Goal: Task Accomplishment & Management: Use online tool/utility

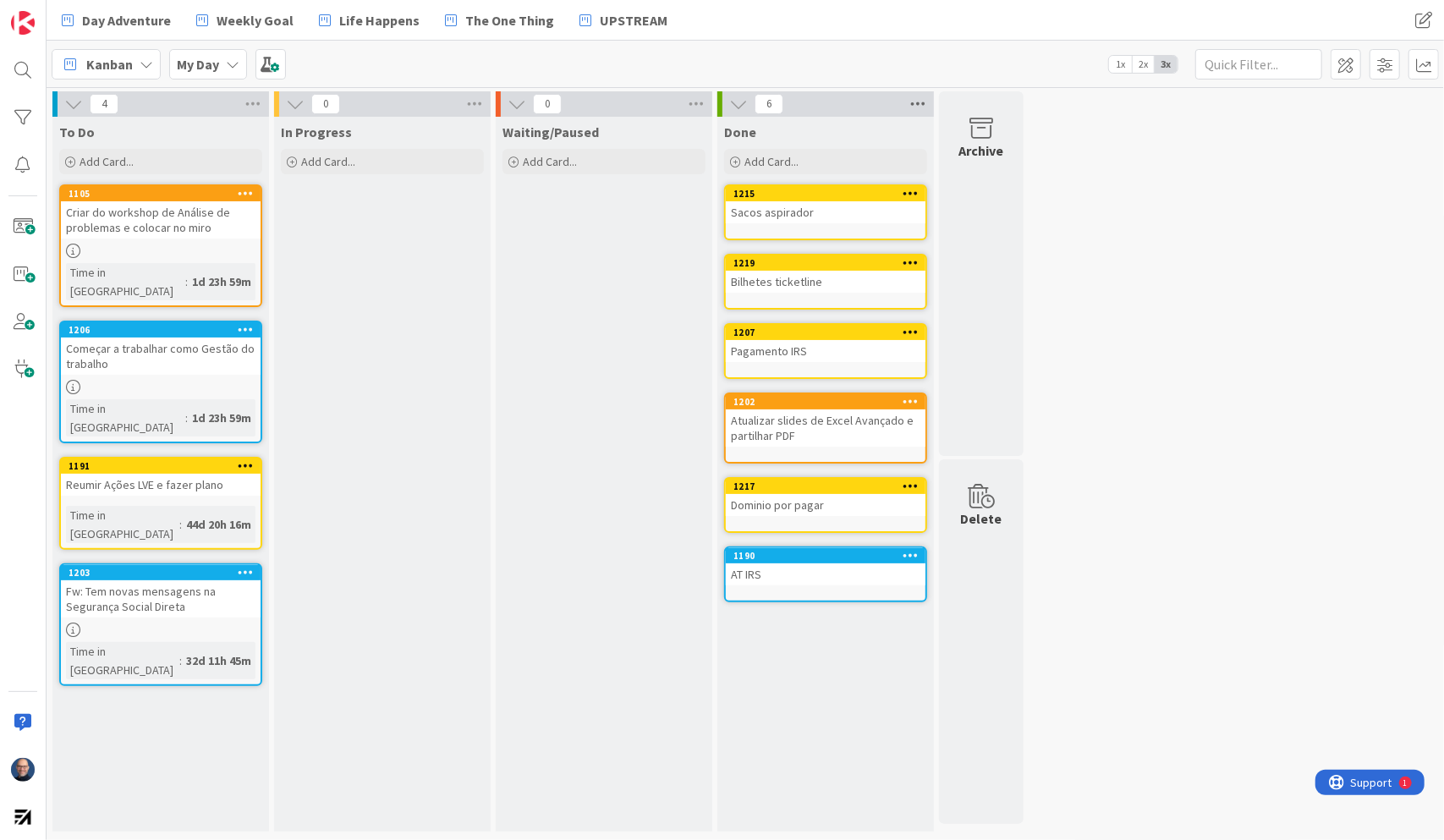
click at [917, 103] on icon at bounding box center [918, 104] width 22 height 26
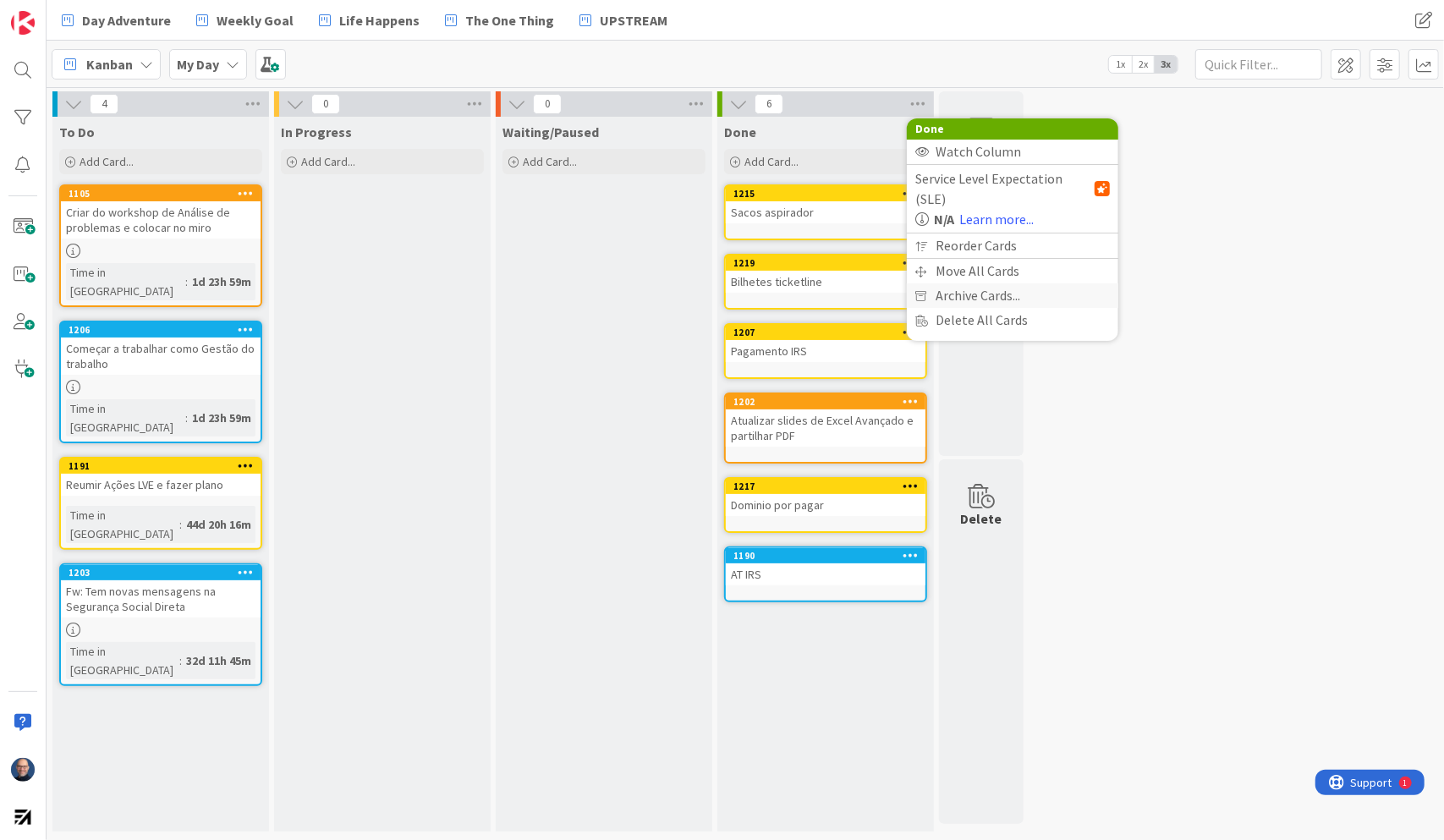
click at [1001, 284] on span "Archive Cards..." at bounding box center [977, 296] width 84 height 25
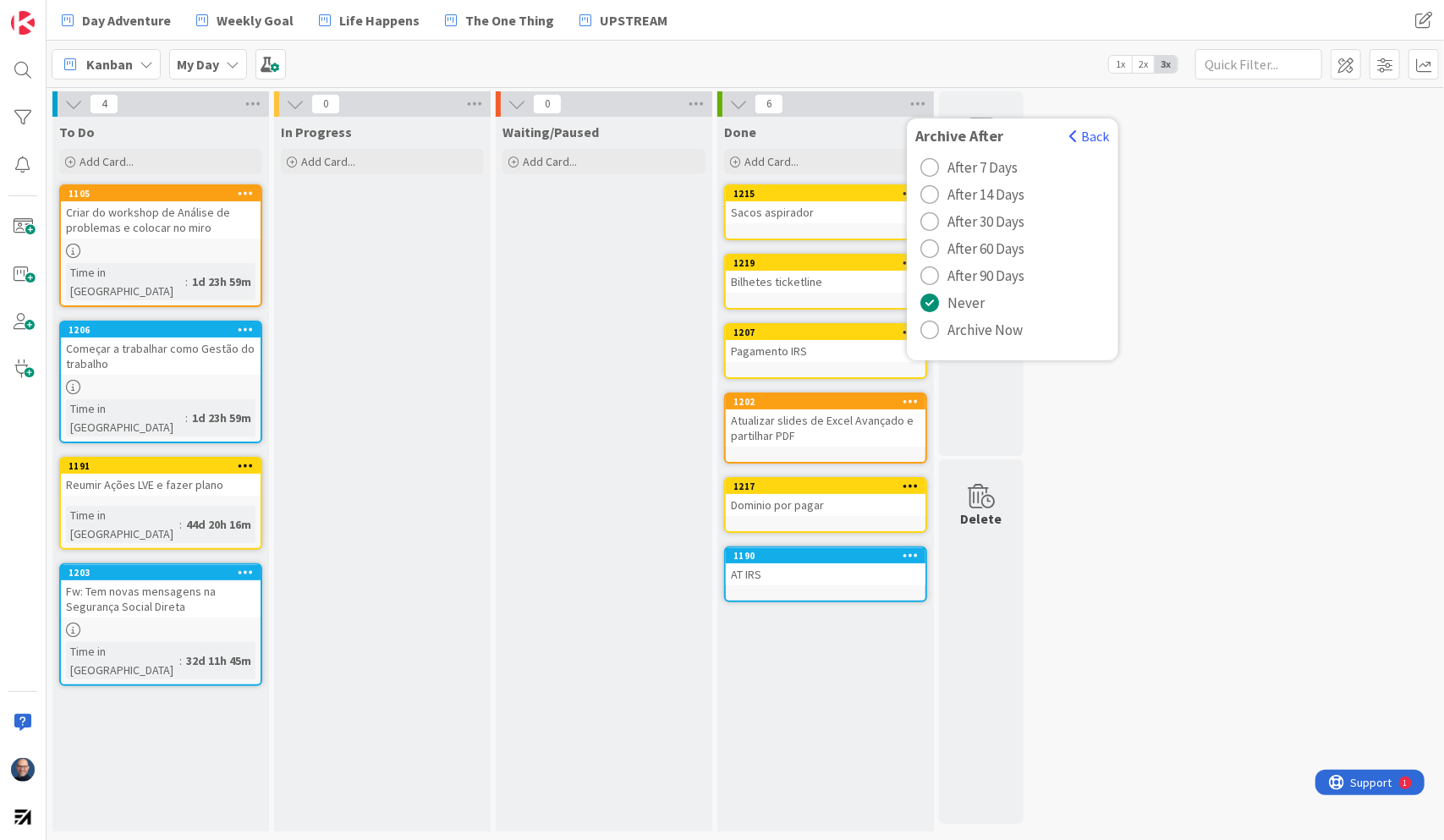
click at [1002, 328] on span "Archive Now" at bounding box center [986, 329] width 76 height 26
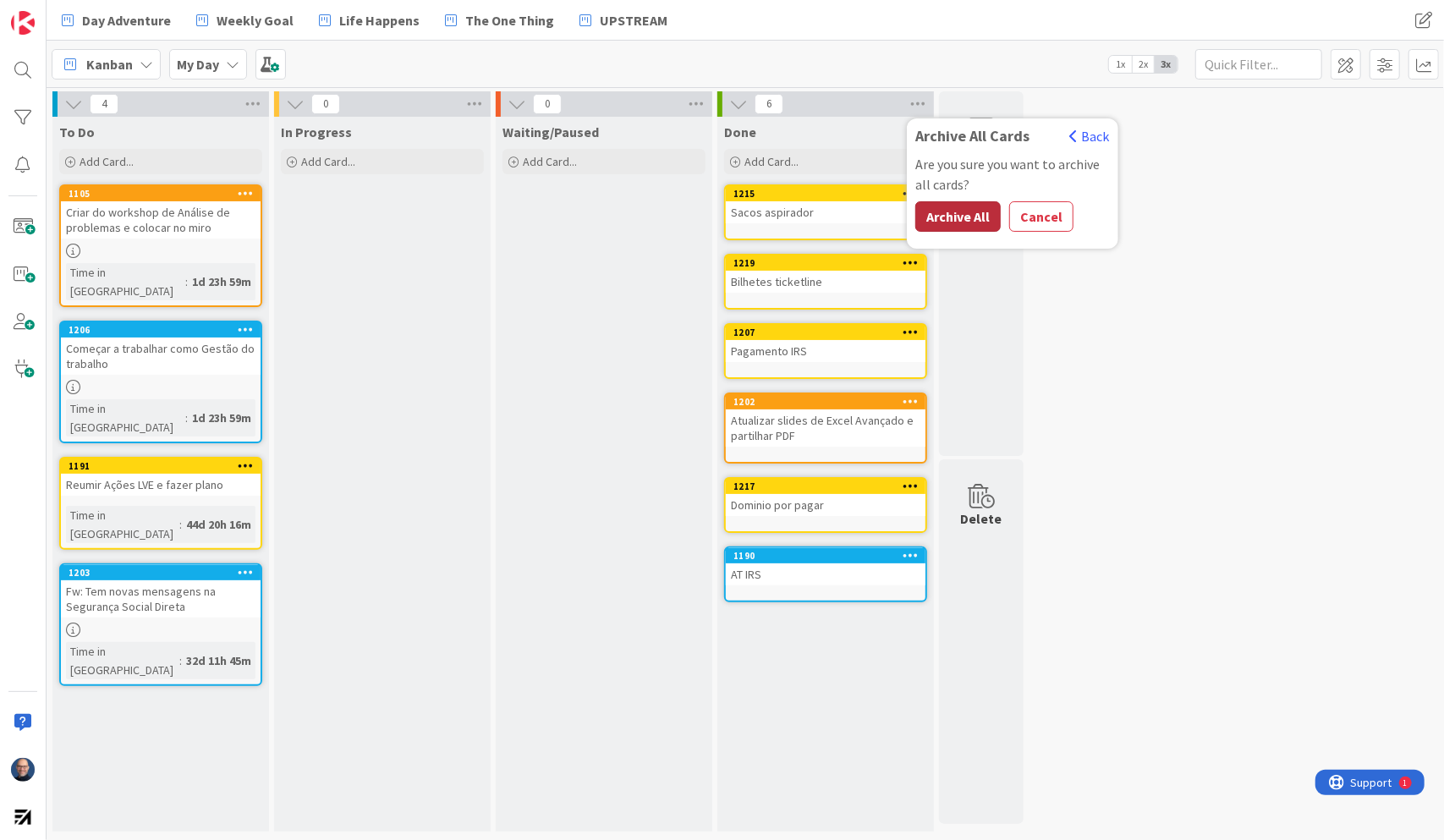
click at [957, 206] on button "Archive All" at bounding box center [959, 217] width 85 height 30
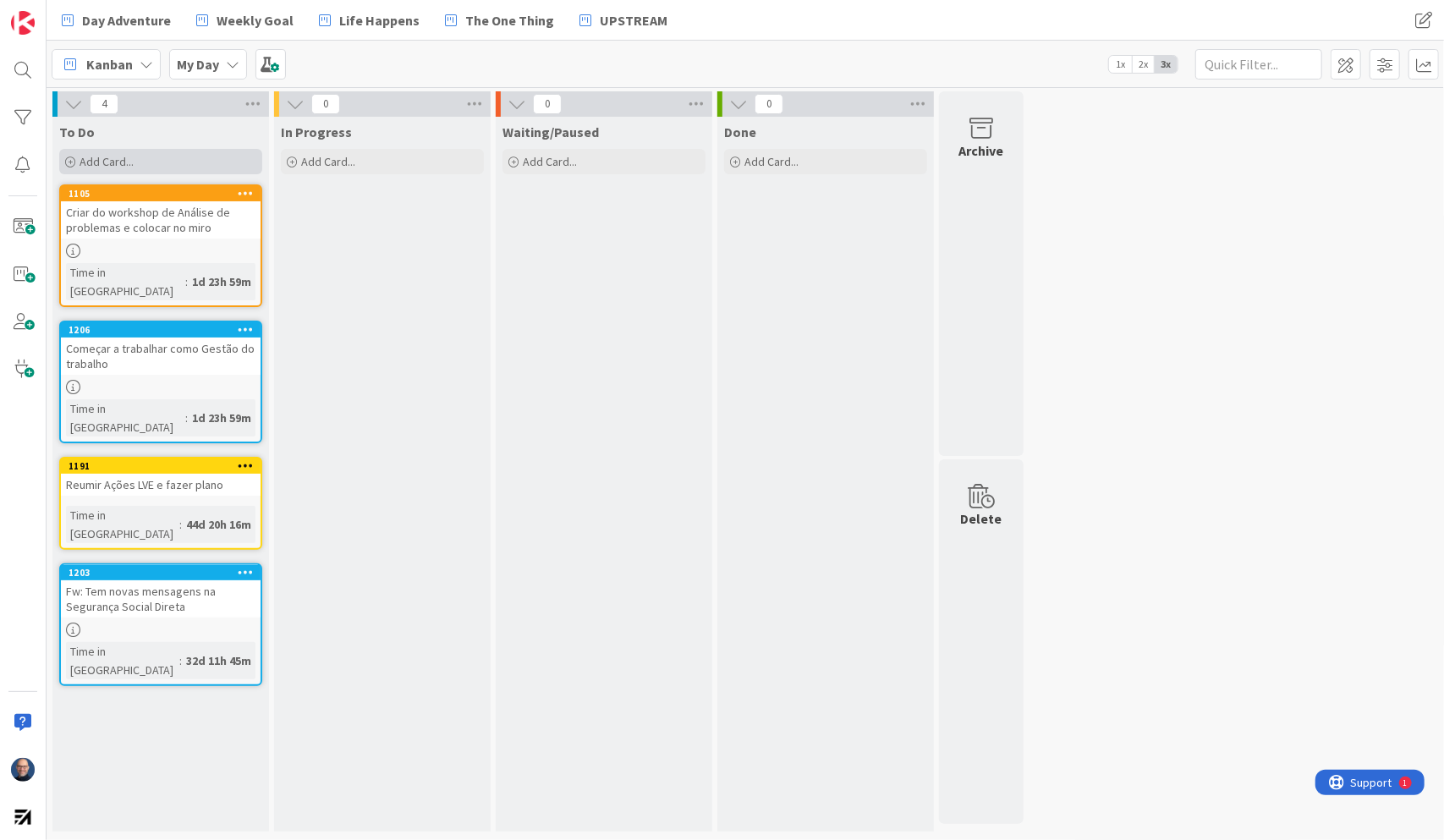
click at [163, 152] on div "Add Card..." at bounding box center [161, 161] width 203 height 26
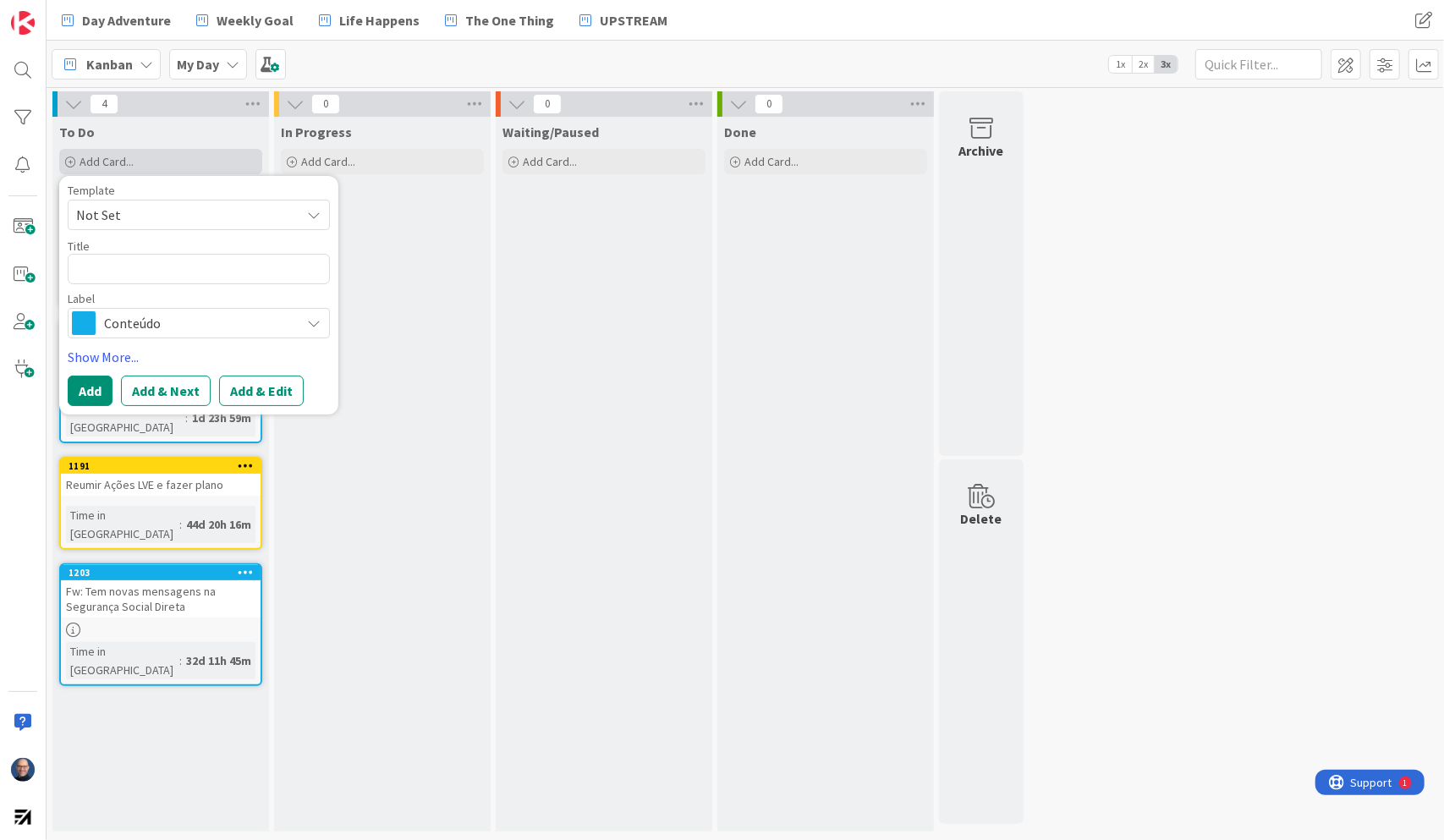
type textarea "x"
type textarea "V"
type textarea "x"
type textarea "Ve"
type textarea "x"
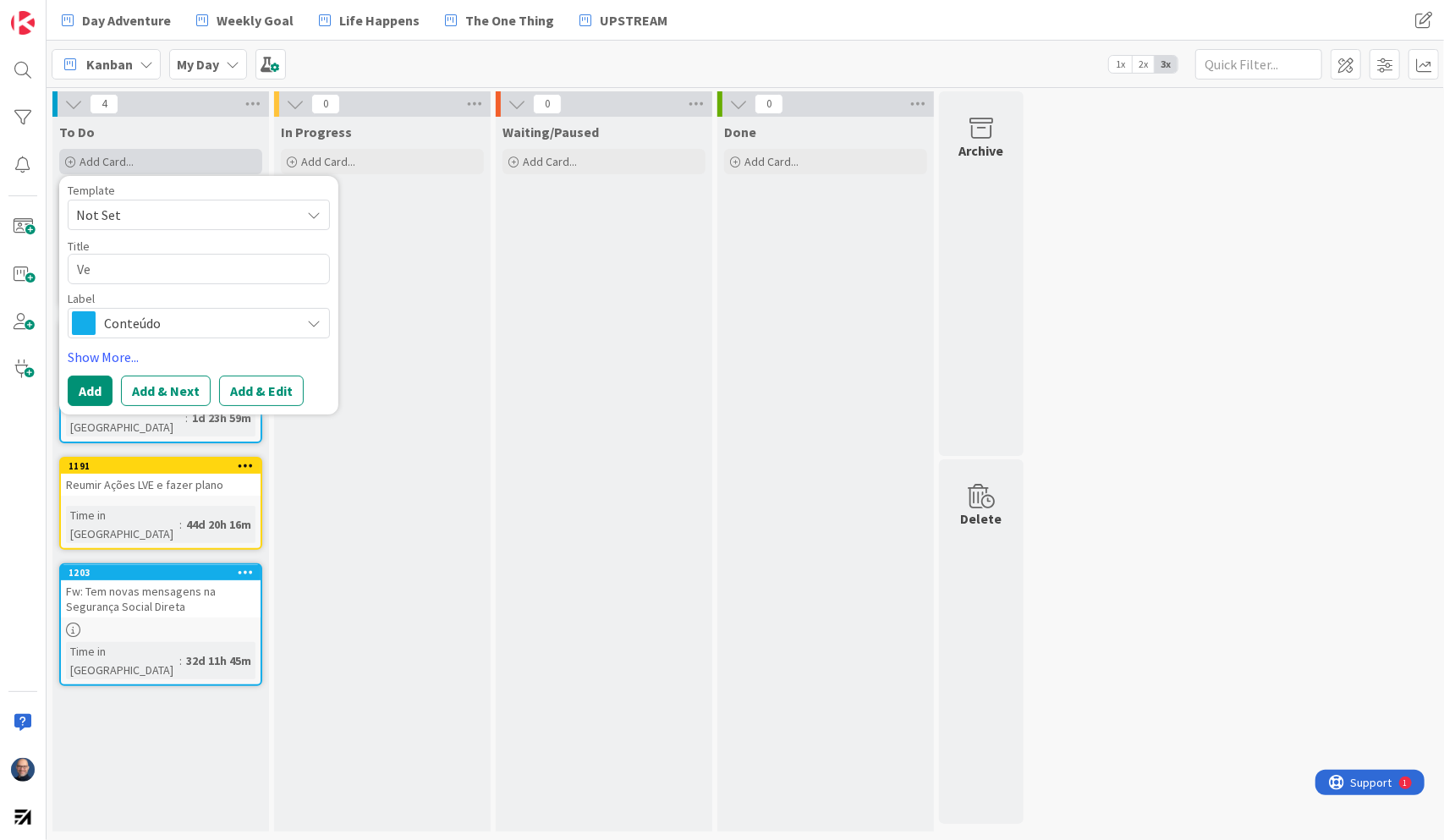
type textarea "Ver"
type textarea "x"
type textarea "Ver"
type textarea "x"
type textarea "Ver f"
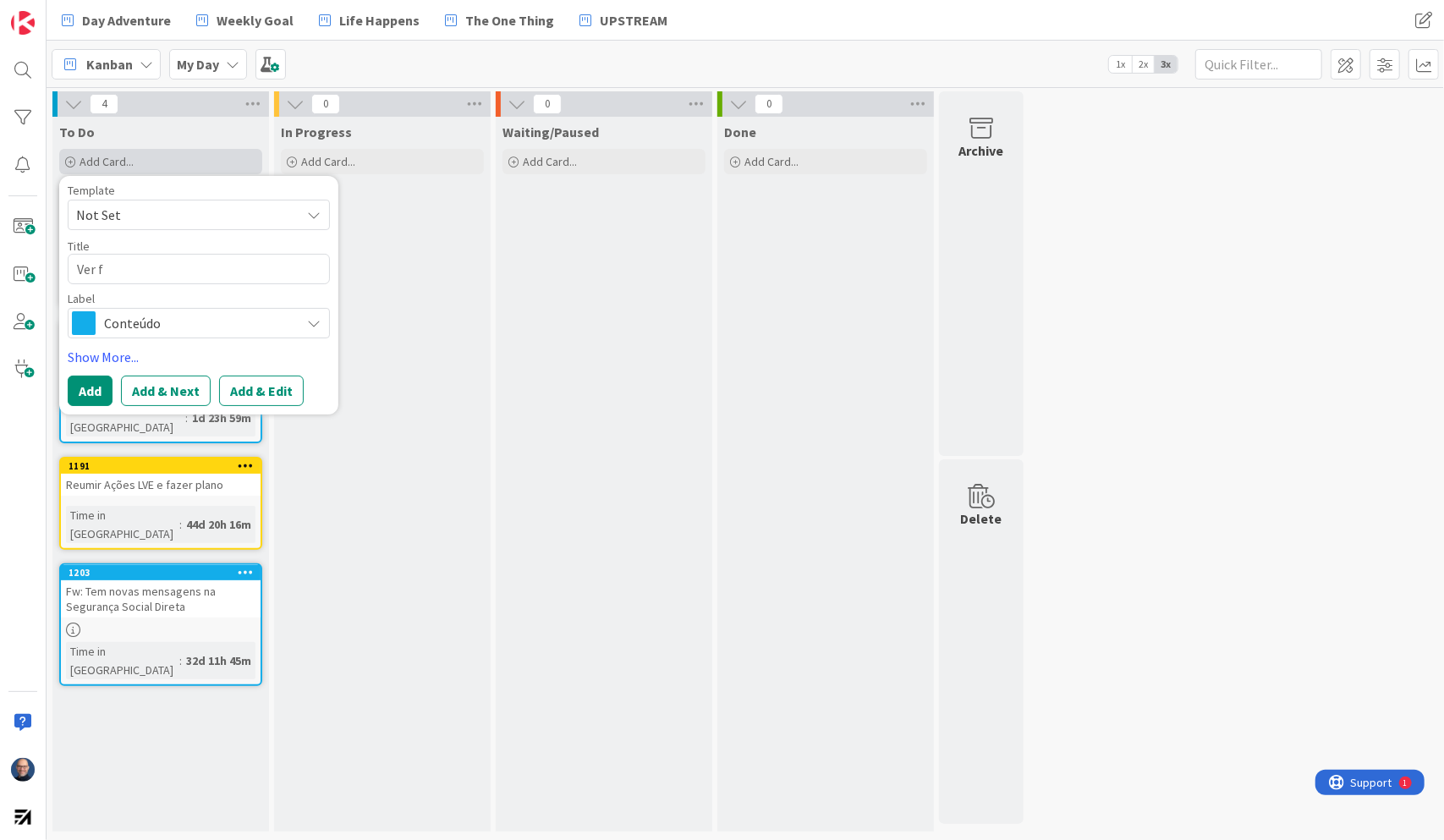
type textarea "x"
type textarea "Ver fu"
type textarea "x"
type textarea "Ver fun"
type textarea "x"
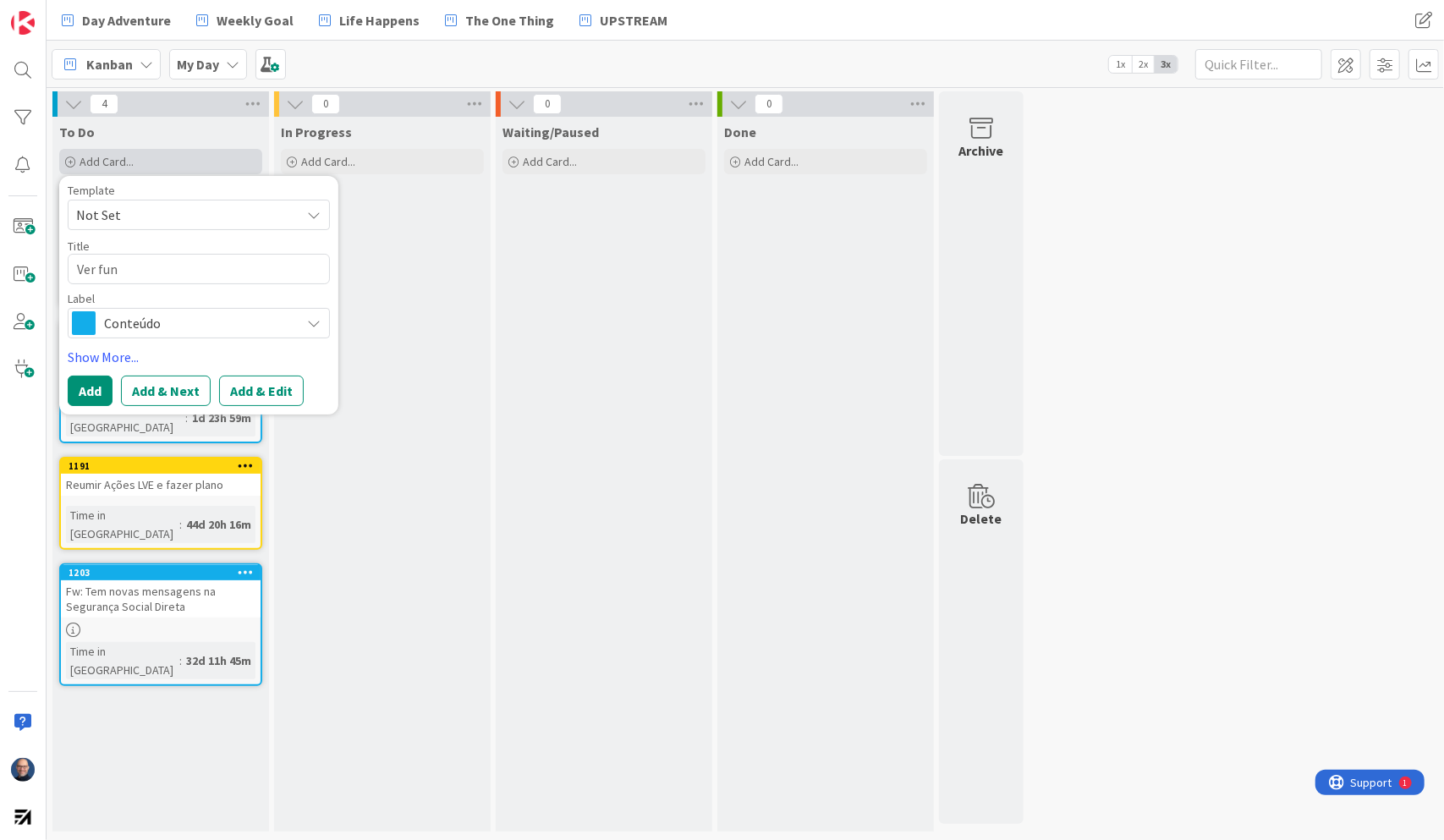
type textarea "Ver func"
type textarea "x"
type textarea "Ver funci"
type textarea "x"
type textarea "Ver funcio"
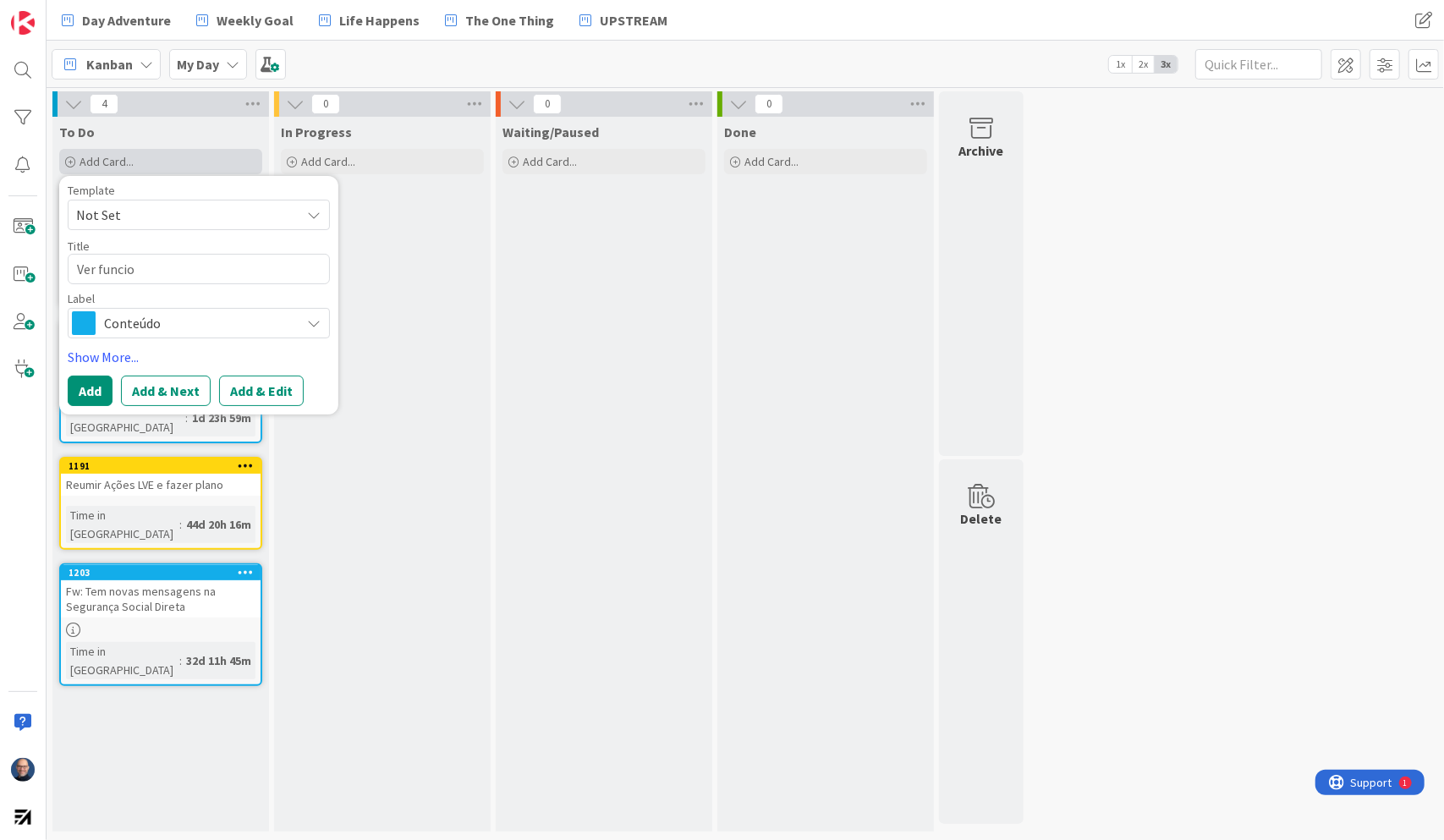
type textarea "x"
type textarea "Ver funcion"
type textarea "x"
type textarea "Ver funcional"
type textarea "x"
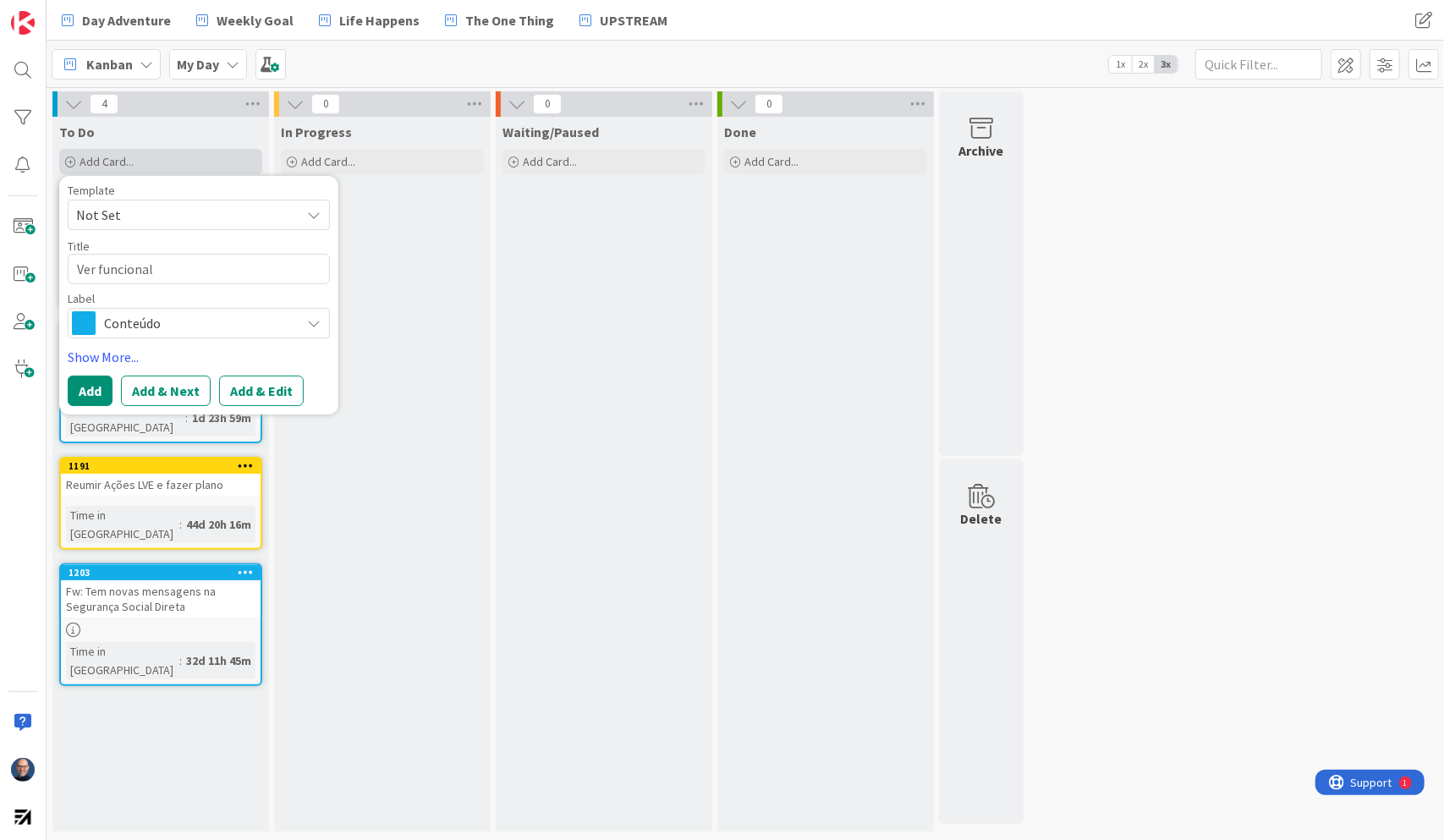
type textarea "Ver funcionali"
type textarea "x"
type textarea "Ver funcionalid"
type textarea "x"
type textarea "Ver funcionalida"
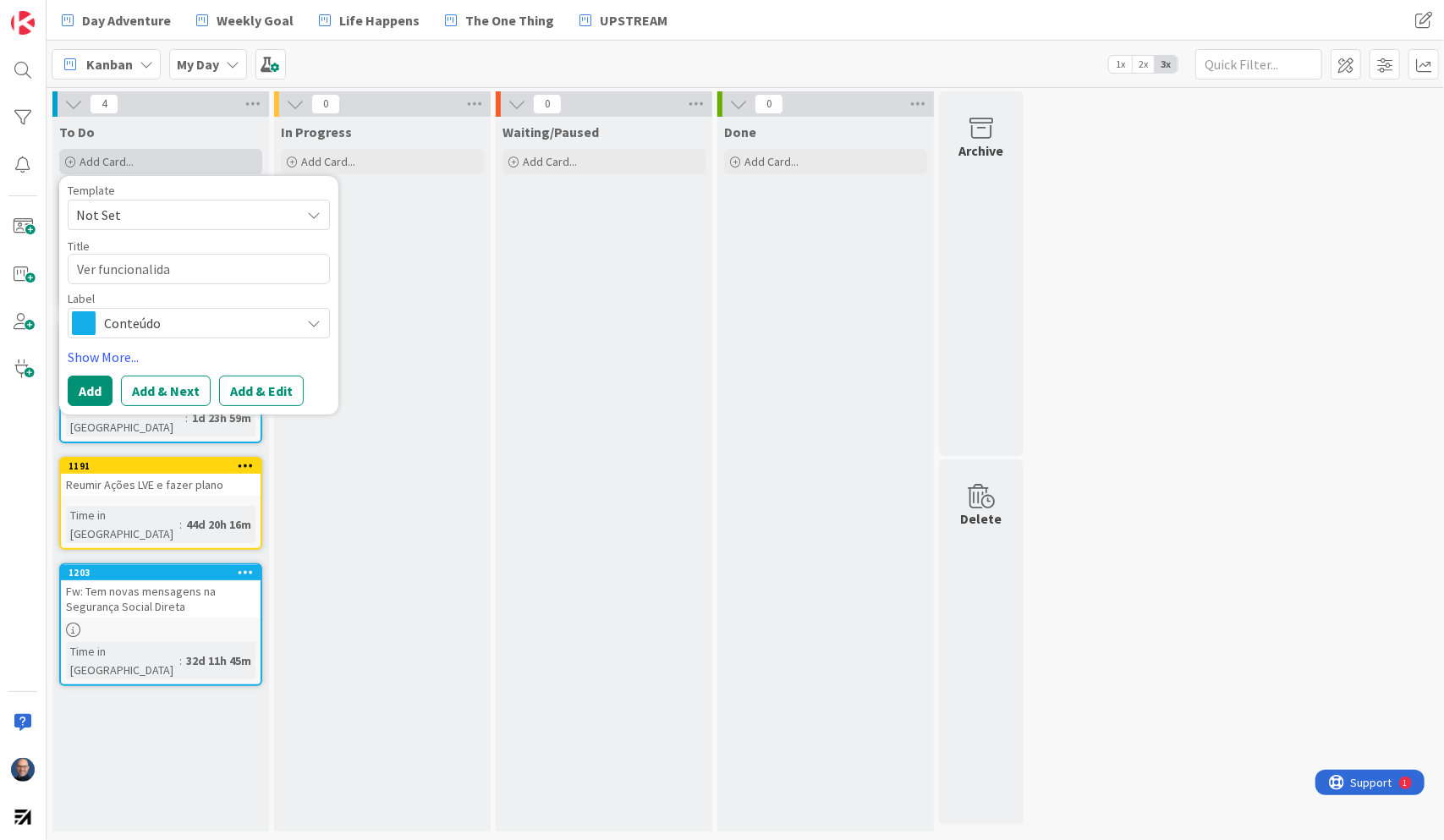
type textarea "x"
type textarea "Ver funcionalidad"
type textarea "x"
type textarea "Ver funcionalidade"
type textarea "x"
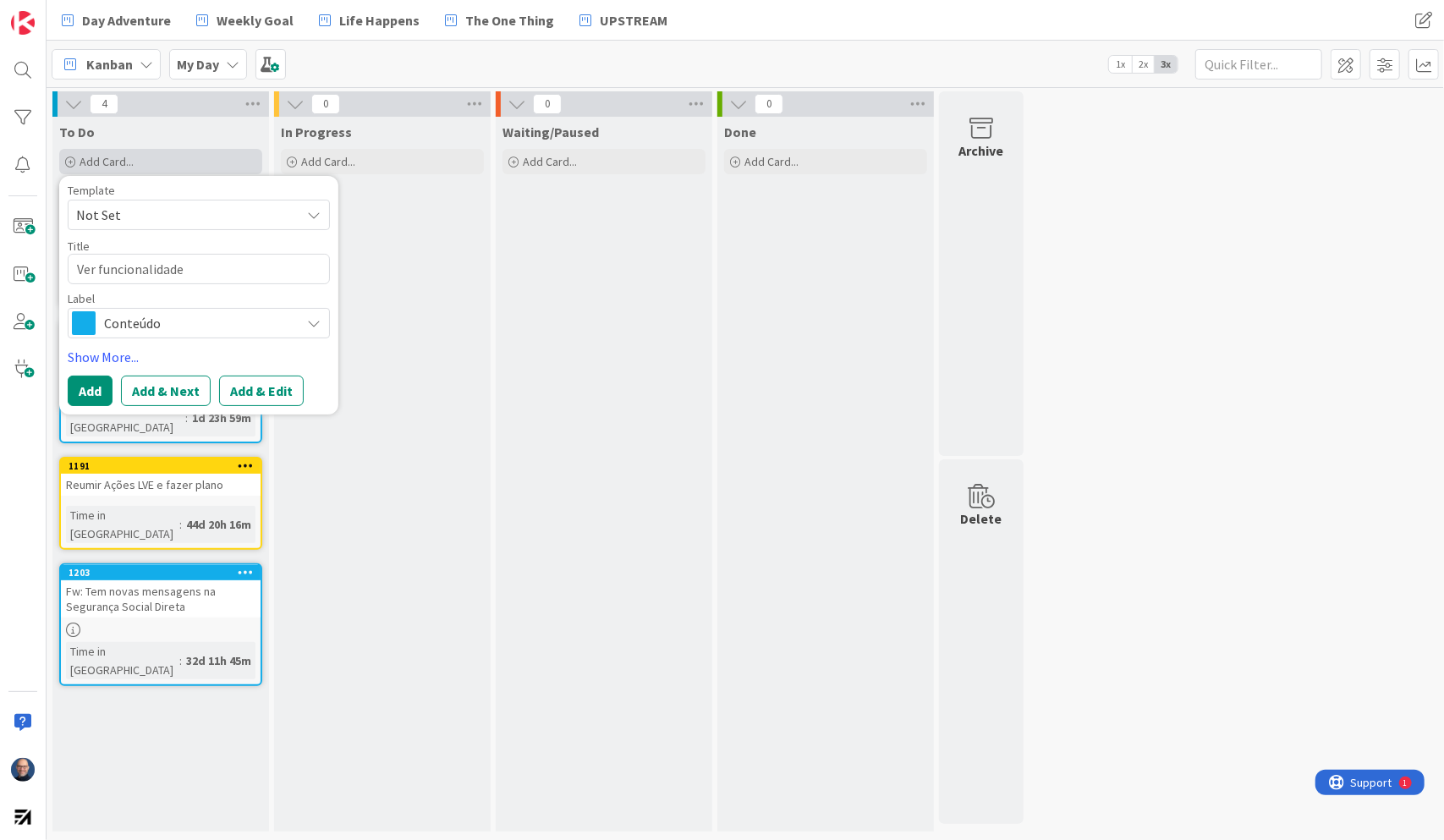
type textarea "Ver funcionalidade"
type textarea "x"
type textarea "Ver funcionalidade K"
type textarea "x"
type textarea "Ver funcionalidade Ka"
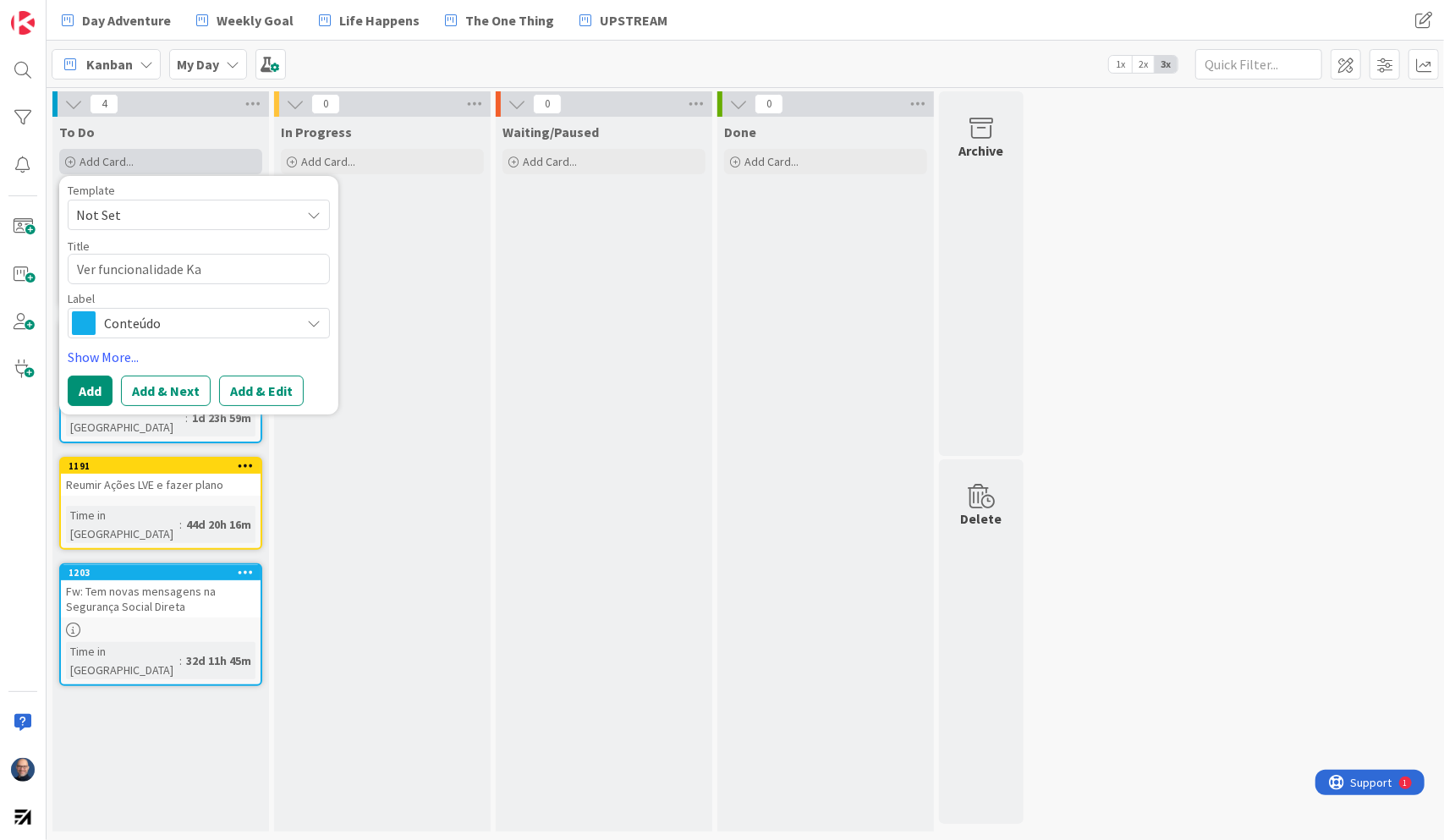
type textarea "x"
type textarea "Ver funcionalidade Kan"
type textarea "x"
type textarea "Ver funcionalidade Kanb"
type textarea "x"
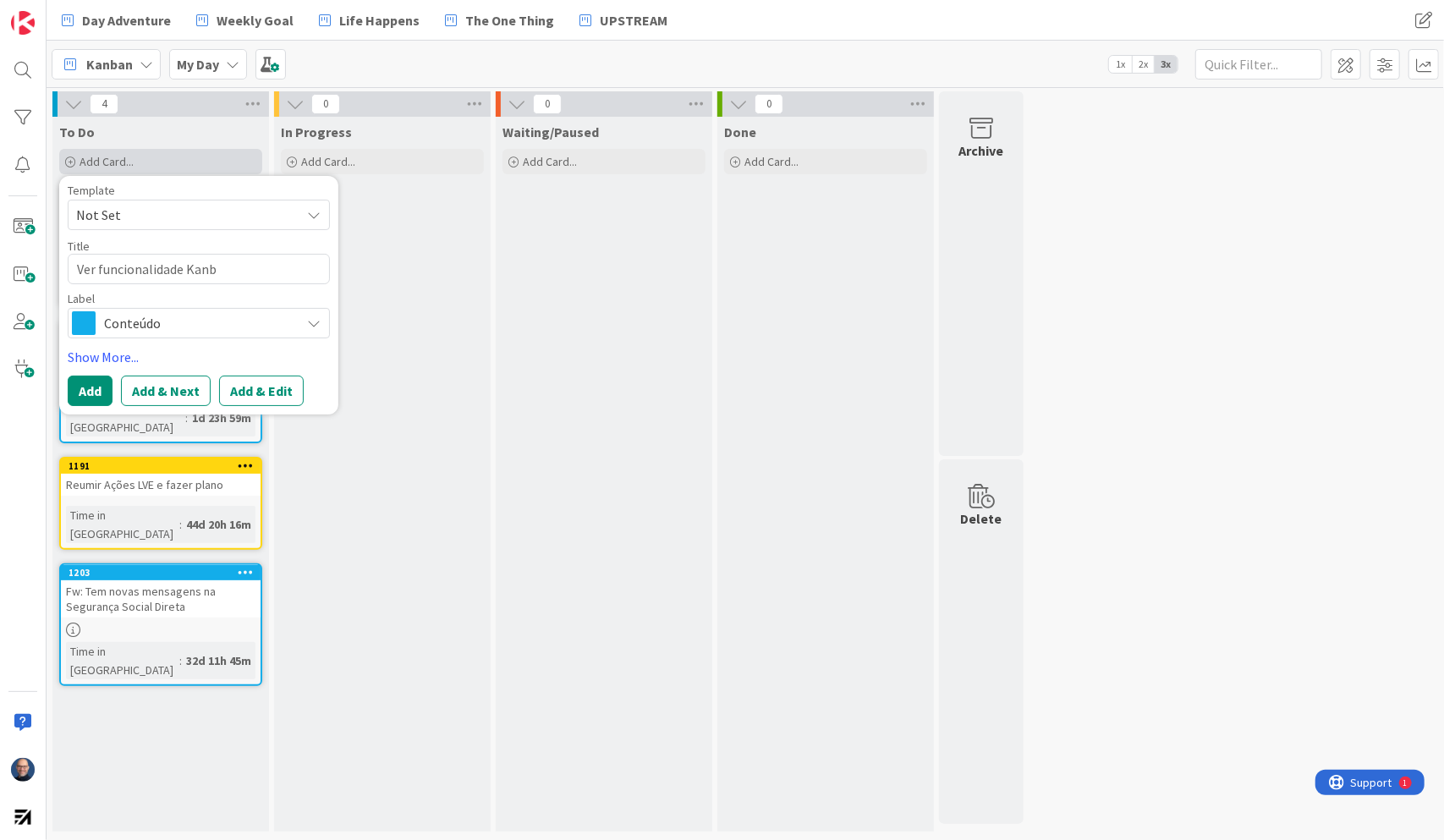
type textarea "Ver funcionalidade Kanba"
type textarea "x"
type textarea "Ver funcionalidade Kanban"
type textarea "x"
type textarea "Ver funcionalidade Kanbanz"
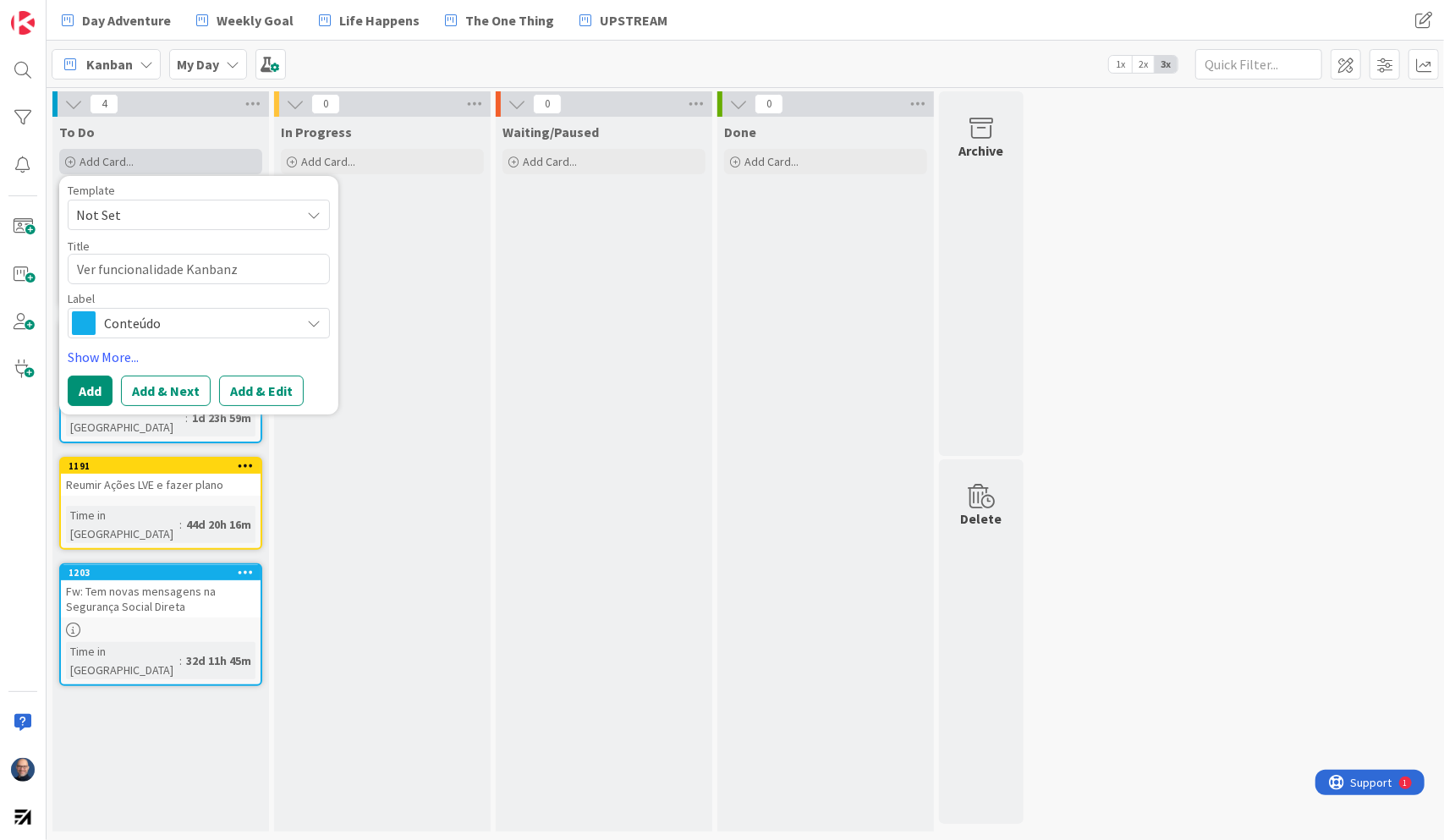
type textarea "x"
type textarea "Ver funcionalidade Kanbanzn"
type textarea "x"
type textarea "Ver funcionalidade Kanbanz"
type textarea "x"
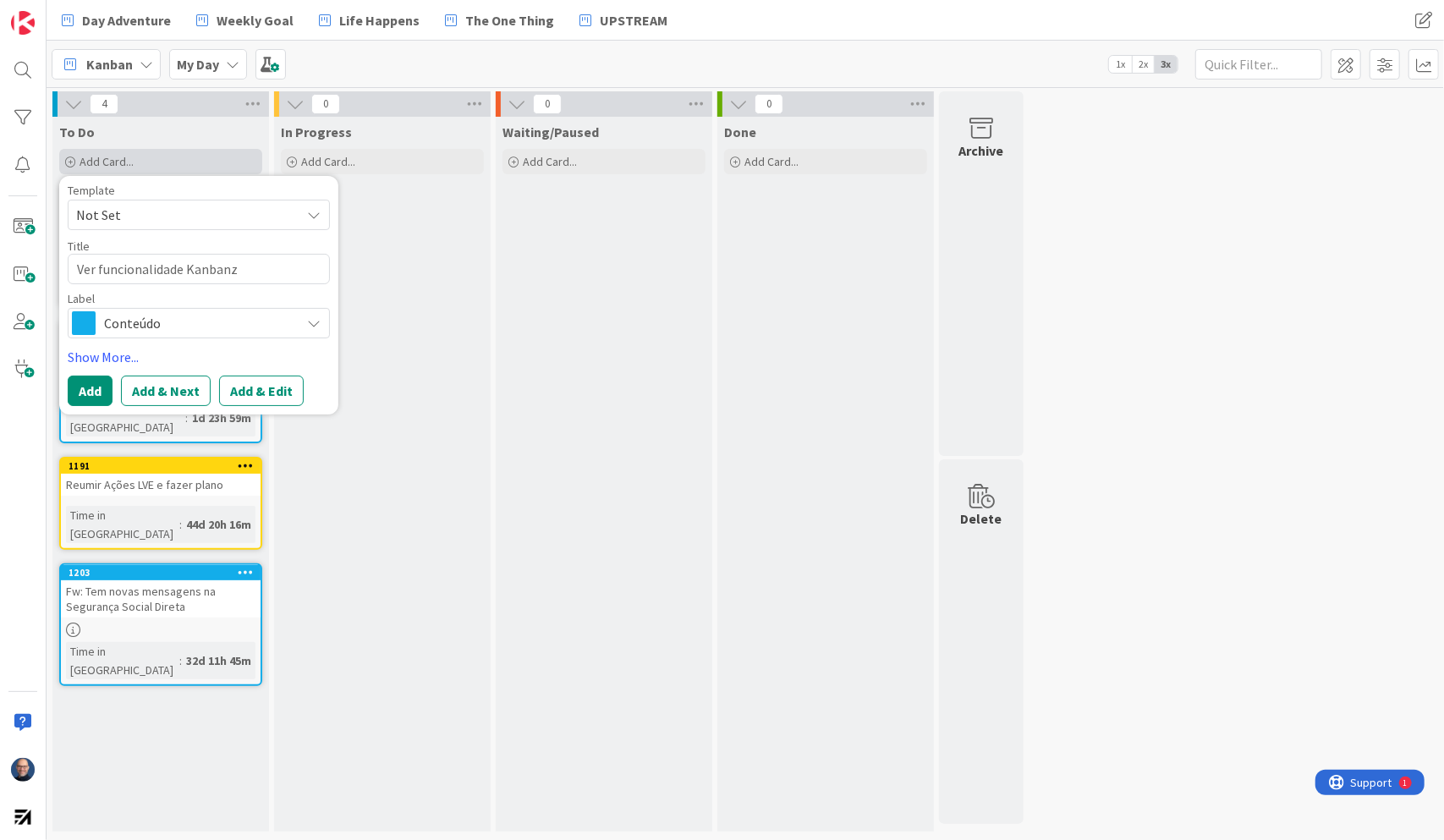
type textarea "Ver funcionalidade Kanbanzo"
type textarea "x"
type textarea "Ver funcionalidade Kanbanzon"
type textarea "x"
type textarea "Ver funcionalidade Kanbanzone"
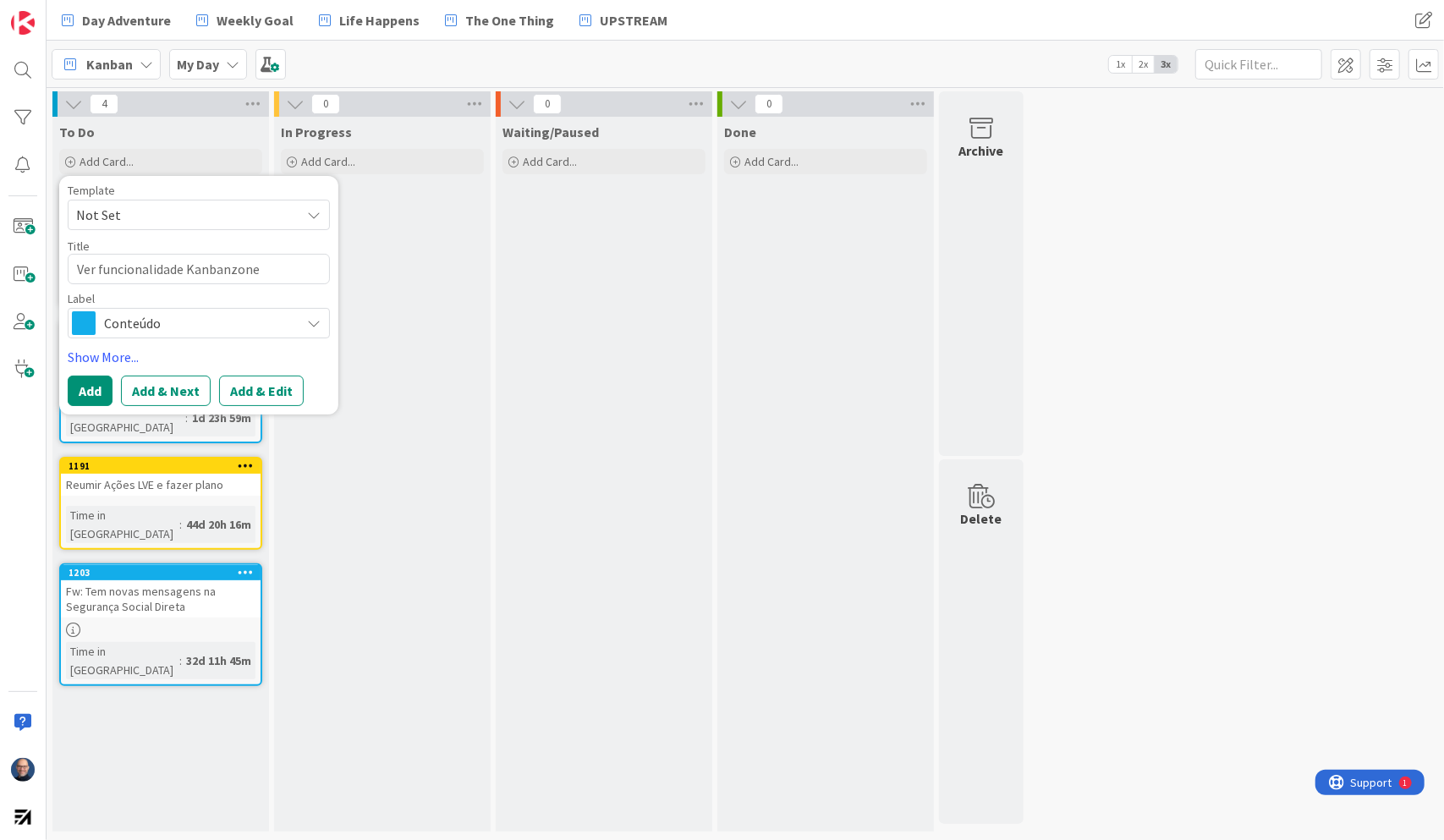
click at [166, 322] on span "Conteúdo" at bounding box center [198, 323] width 188 height 24
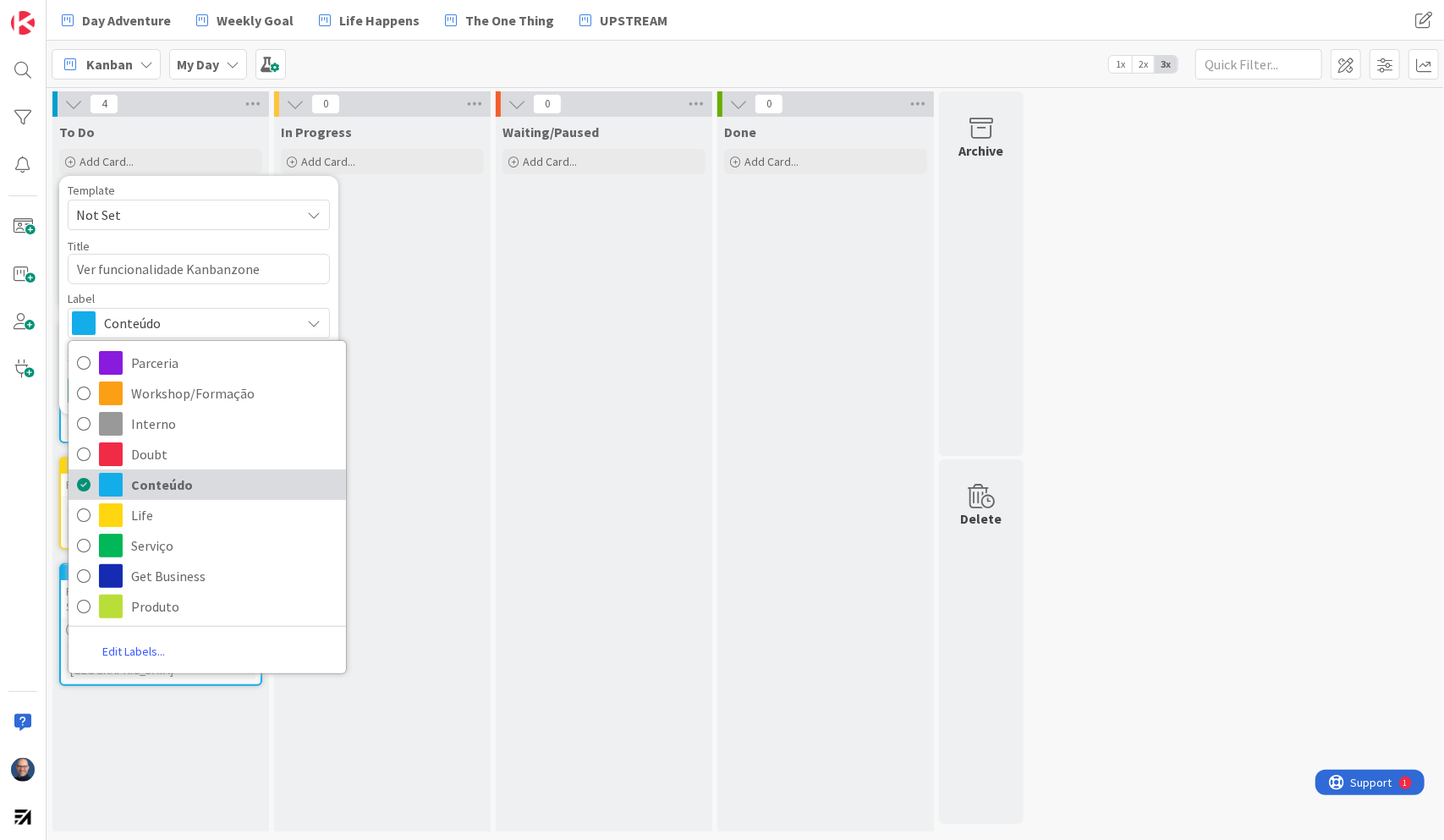
click at [173, 480] on span "Conteúdo" at bounding box center [235, 484] width 206 height 26
type textarea "x"
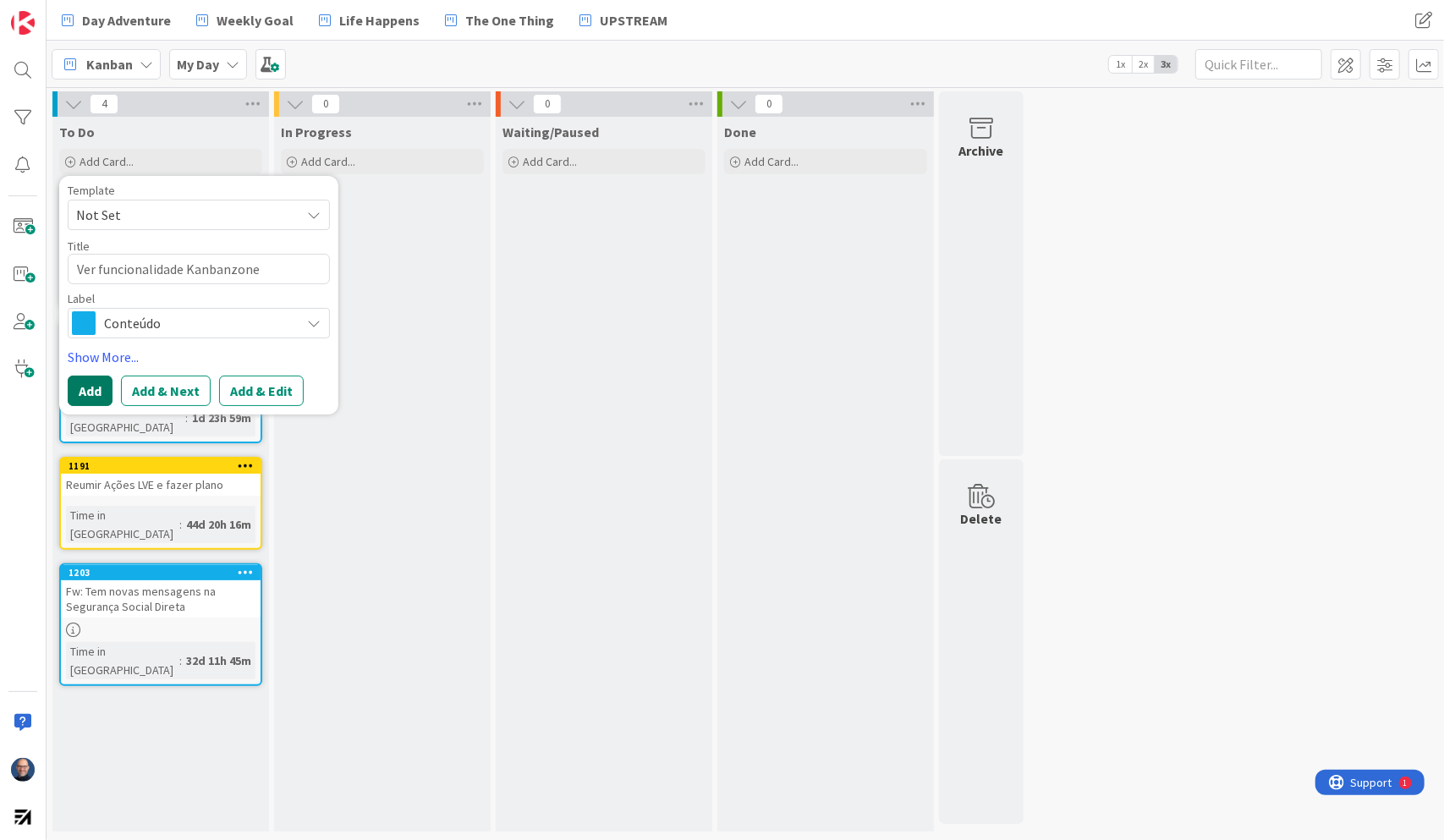
click at [93, 398] on button "Add" at bounding box center [90, 391] width 44 height 30
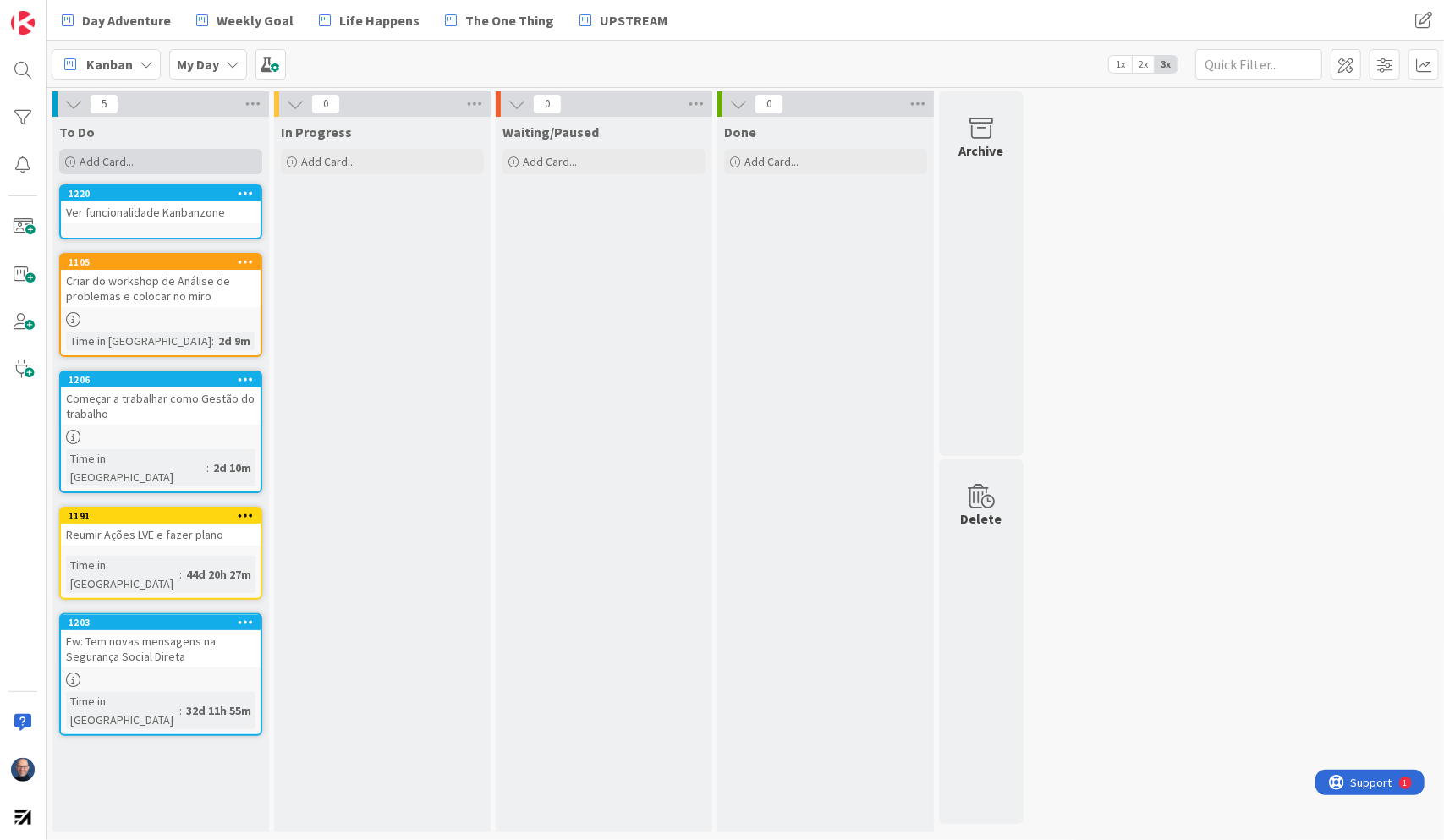
click at [135, 166] on div "Add Card..." at bounding box center [161, 161] width 203 height 26
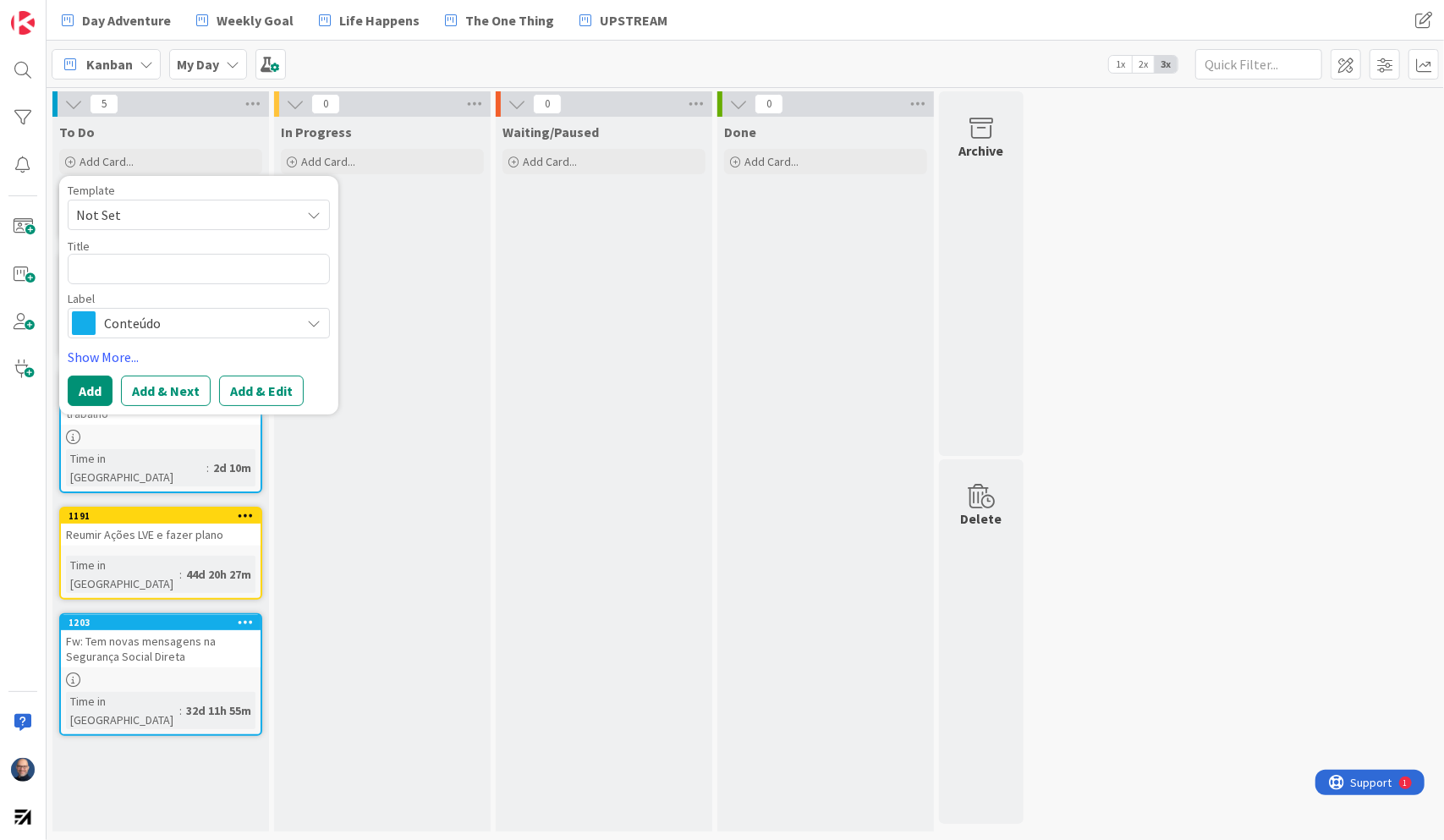
click at [756, 0] on div "Day Adventure Weekly Goal Life Happens The One Thing UPSTREAM Day Adventure Wee…" at bounding box center [745, 20] width 1398 height 41
